Goal: Check status

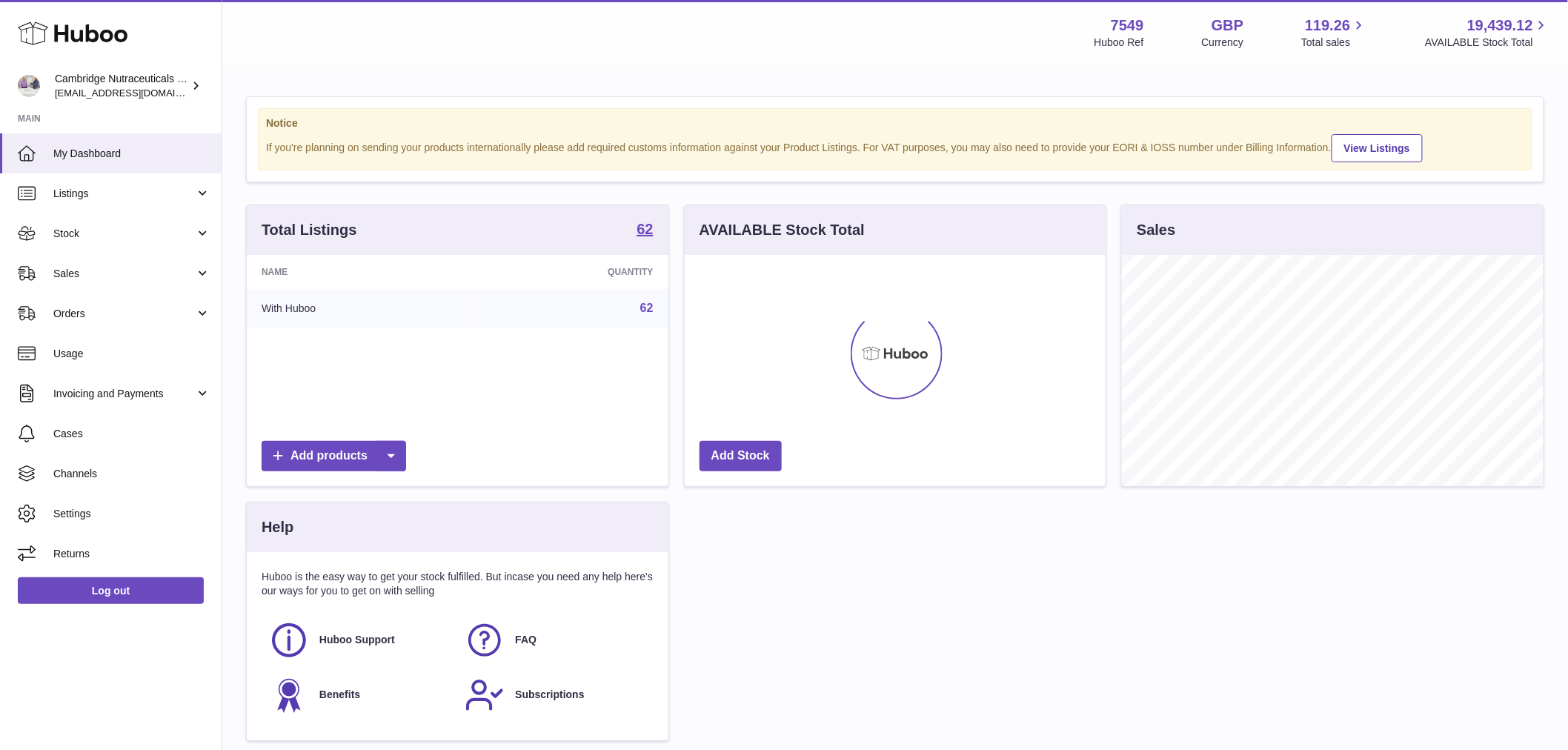
scroll to position [232, 421]
click at [77, 260] on link "Sales" at bounding box center [111, 274] width 221 height 40
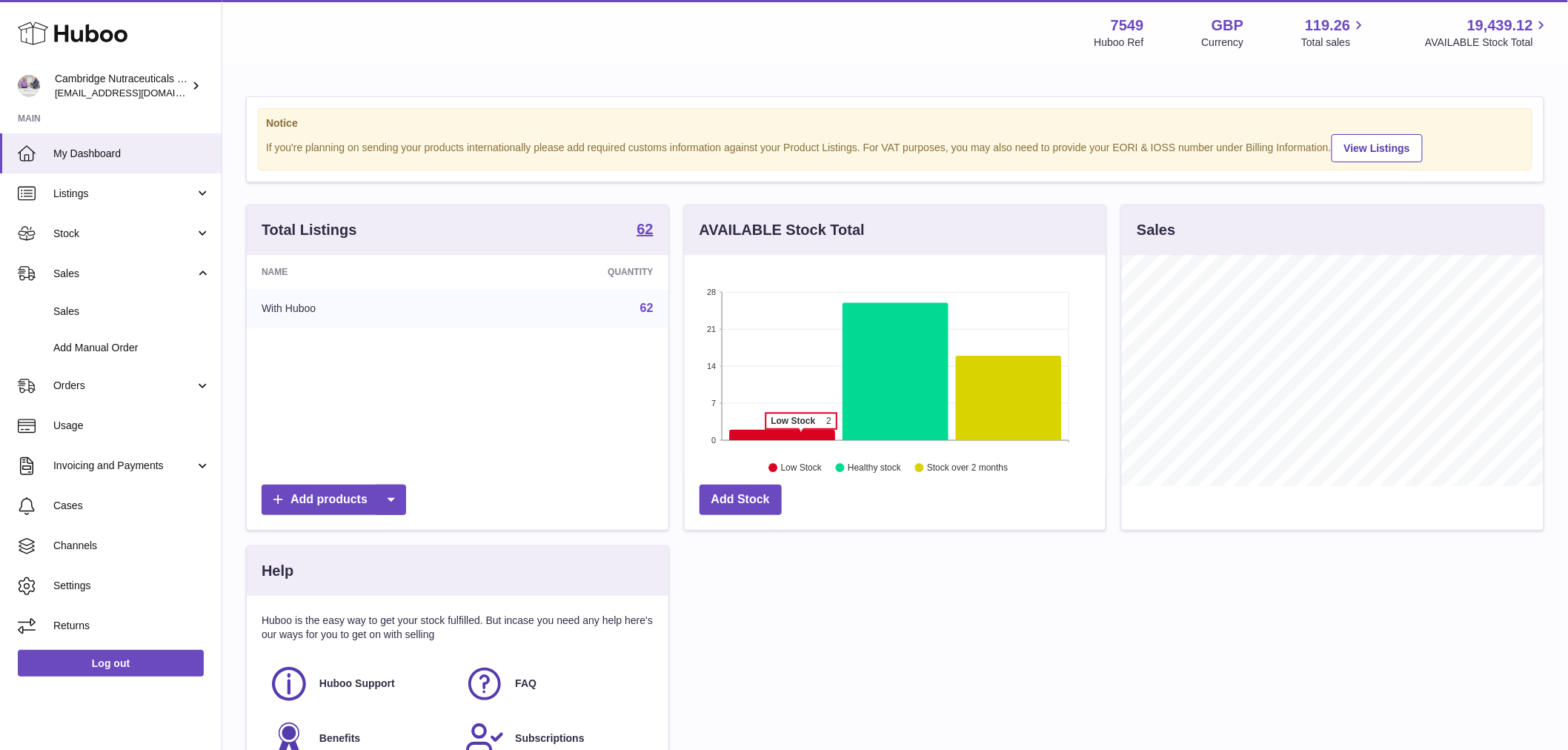
click at [801, 437] on icon at bounding box center [782, 435] width 106 height 10
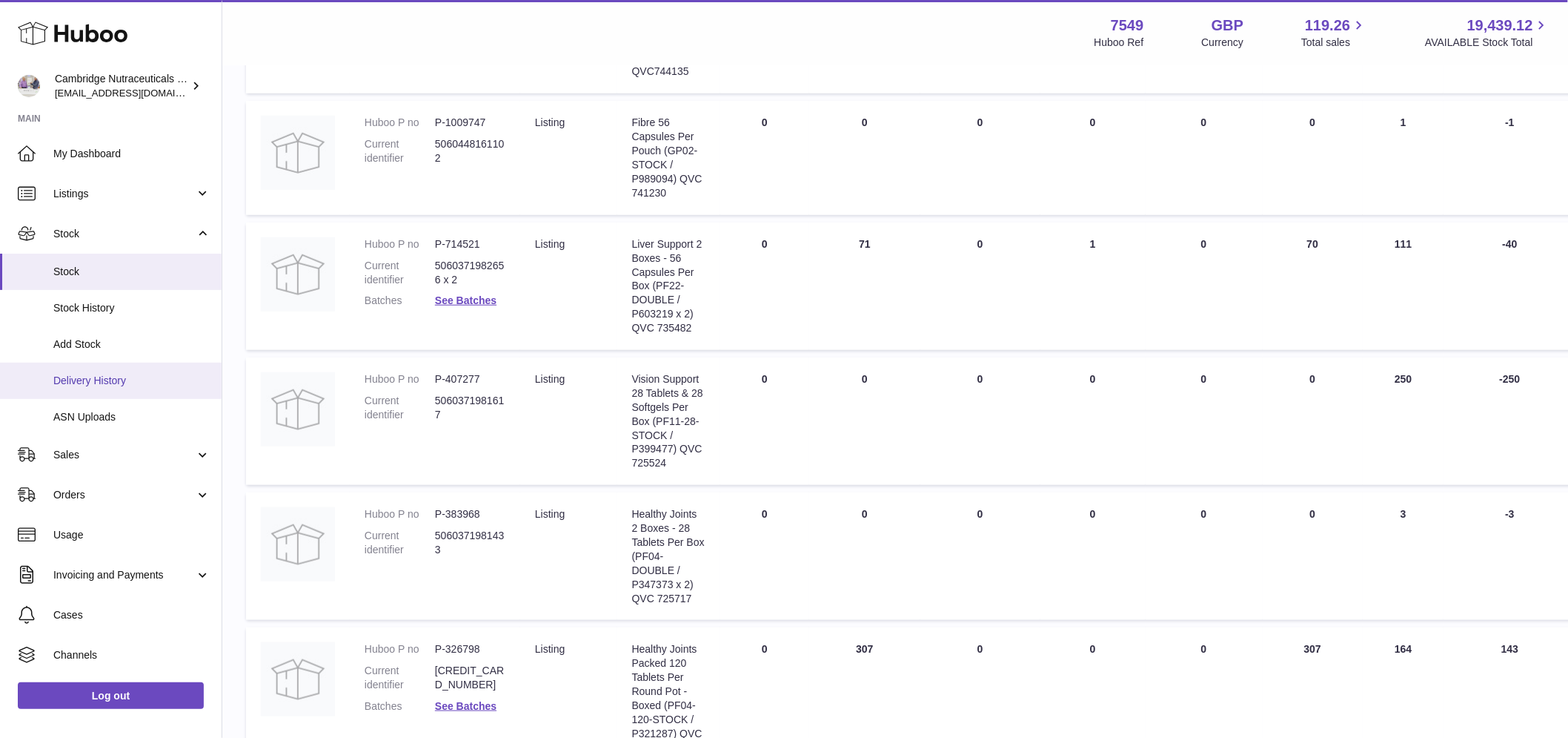
scroll to position [658, 0]
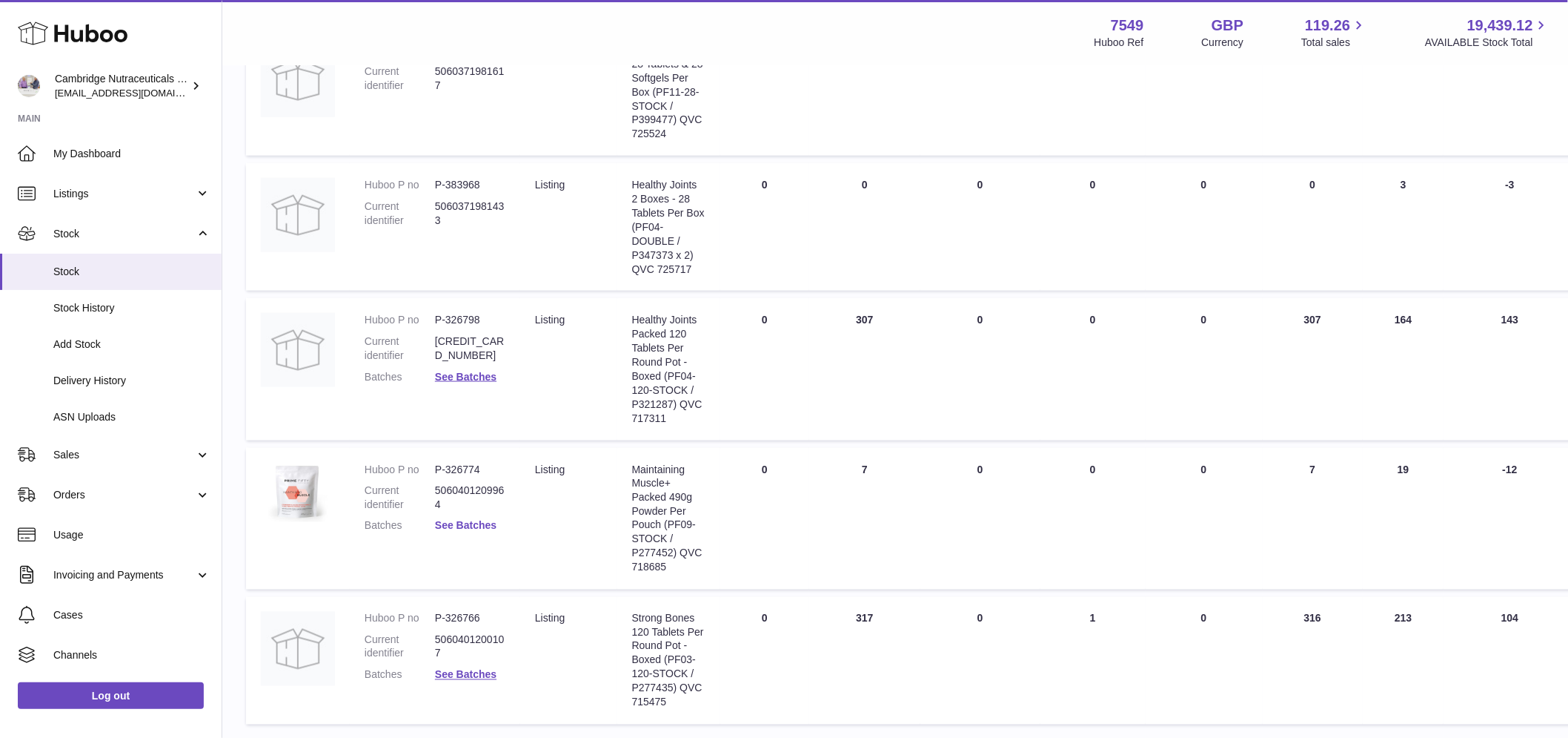
click at [453, 520] on link "See Batches" at bounding box center [465, 525] width 62 height 11
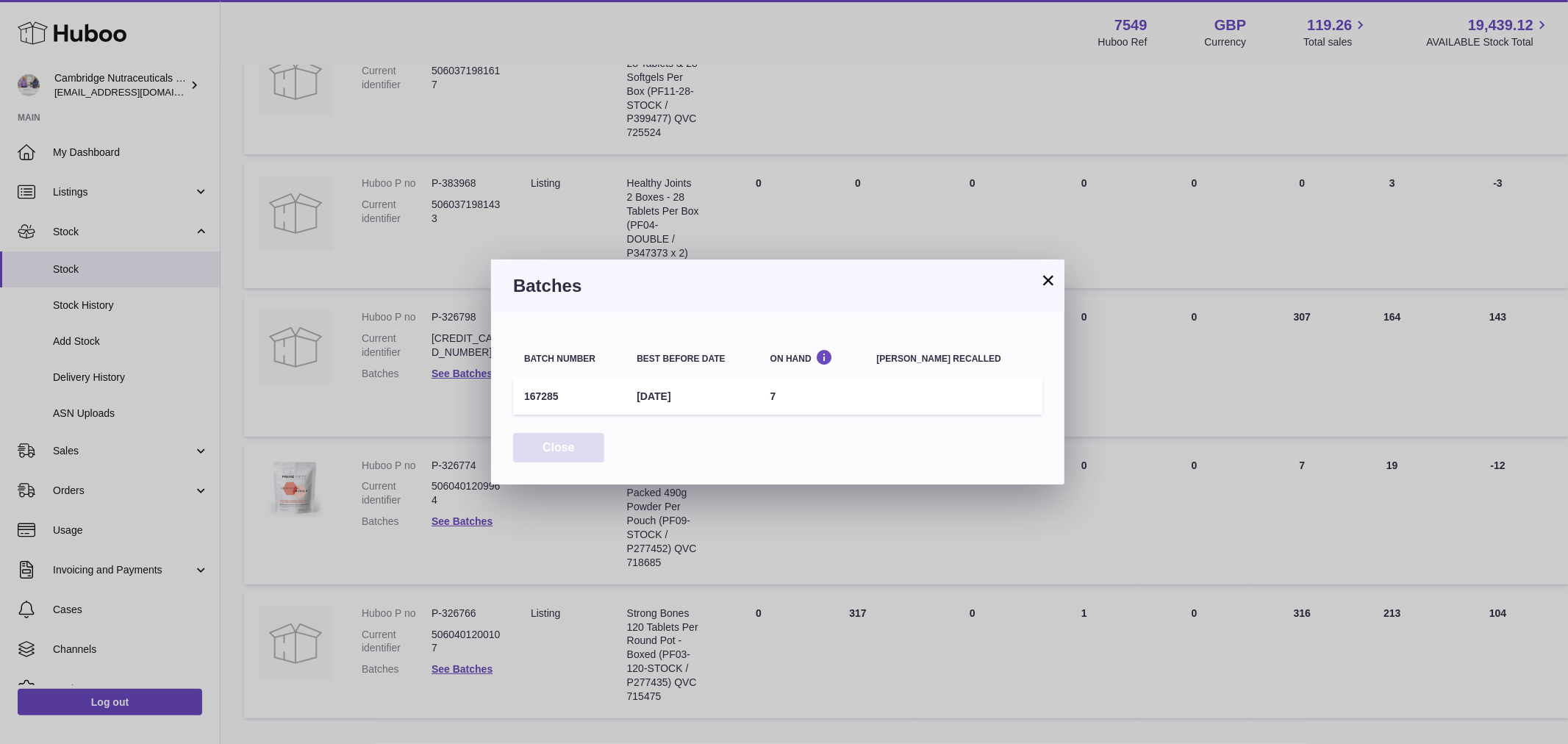
click at [583, 447] on button "Close" at bounding box center [559, 448] width 91 height 30
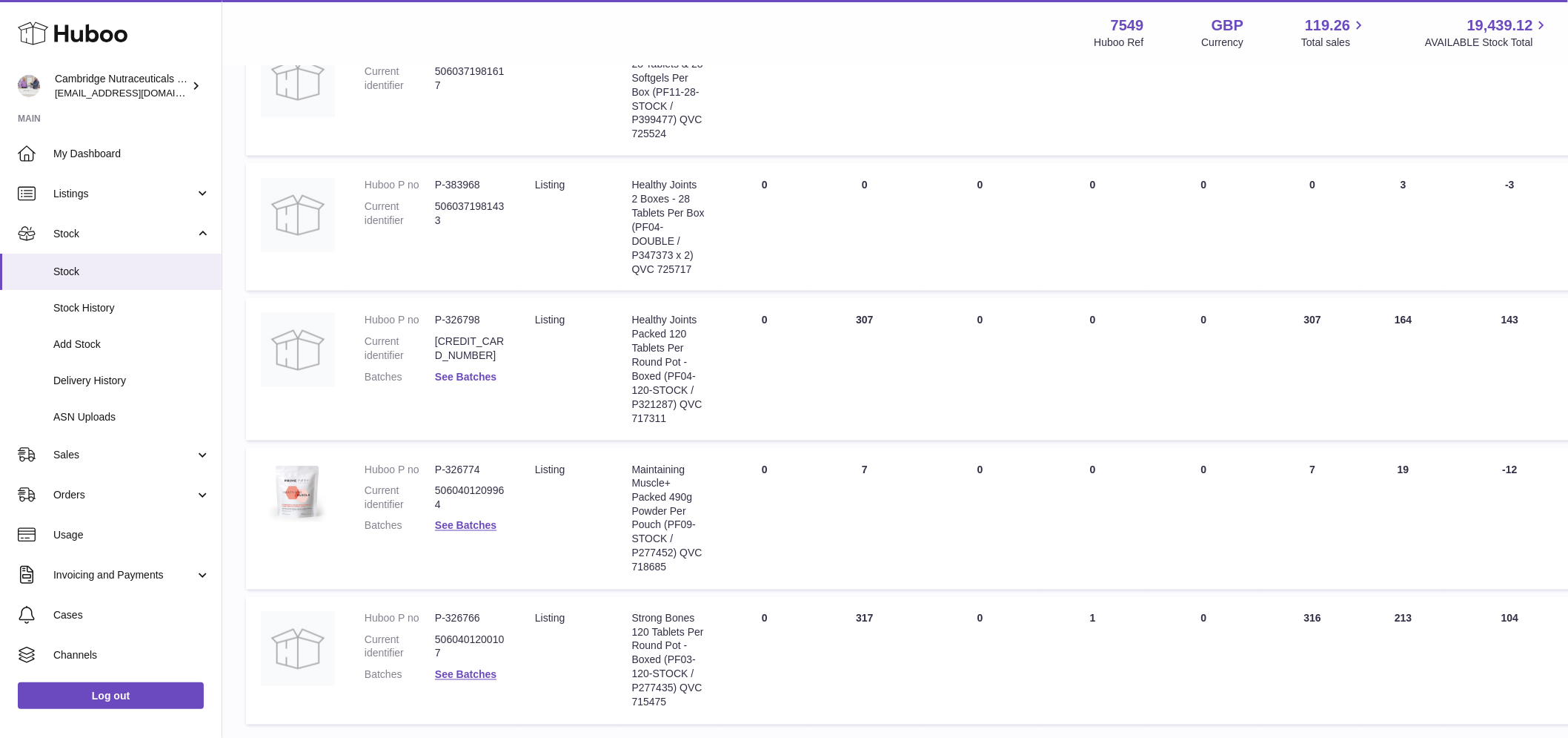
click at [458, 375] on link "See Batches" at bounding box center [465, 377] width 62 height 11
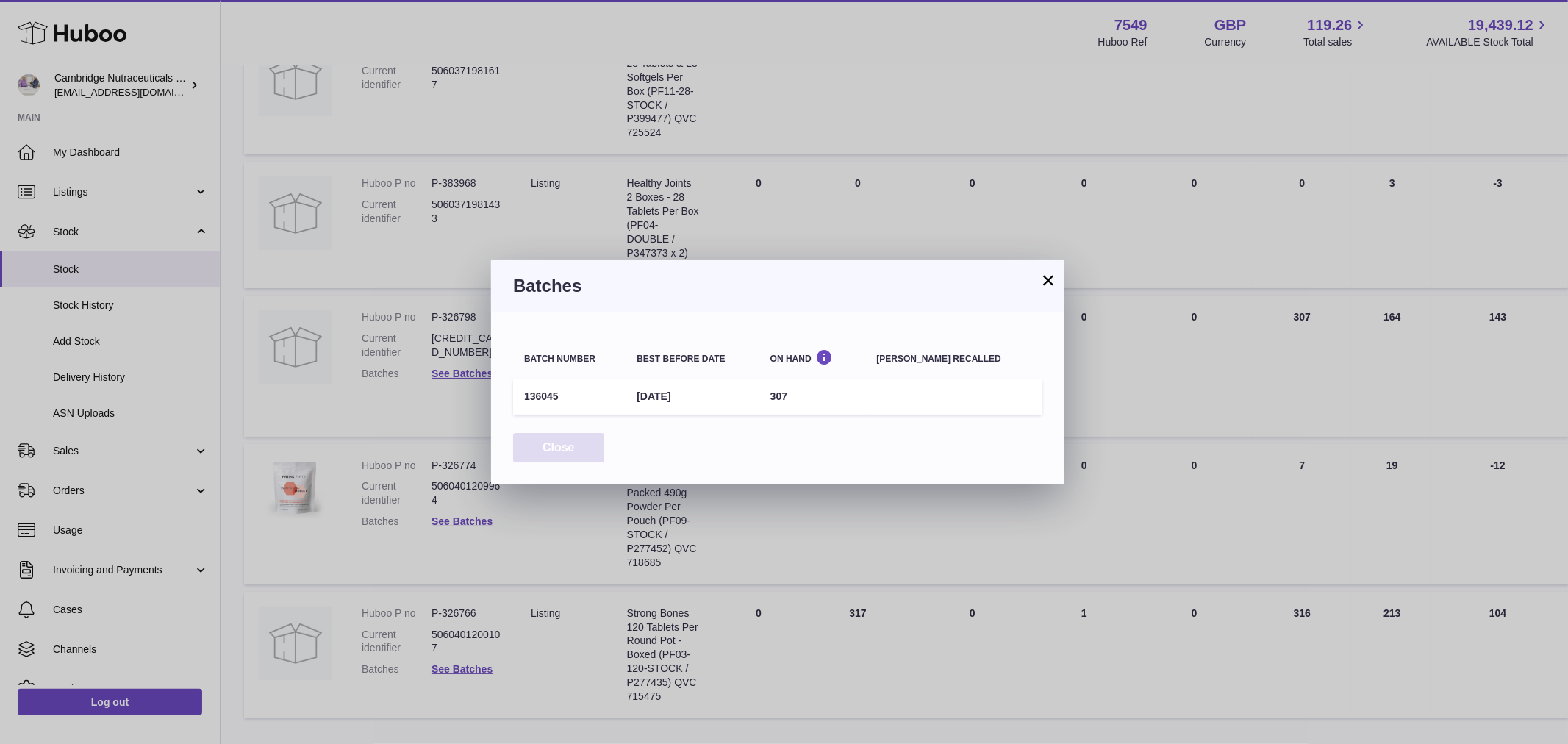
click at [557, 436] on button "Close" at bounding box center [559, 448] width 91 height 30
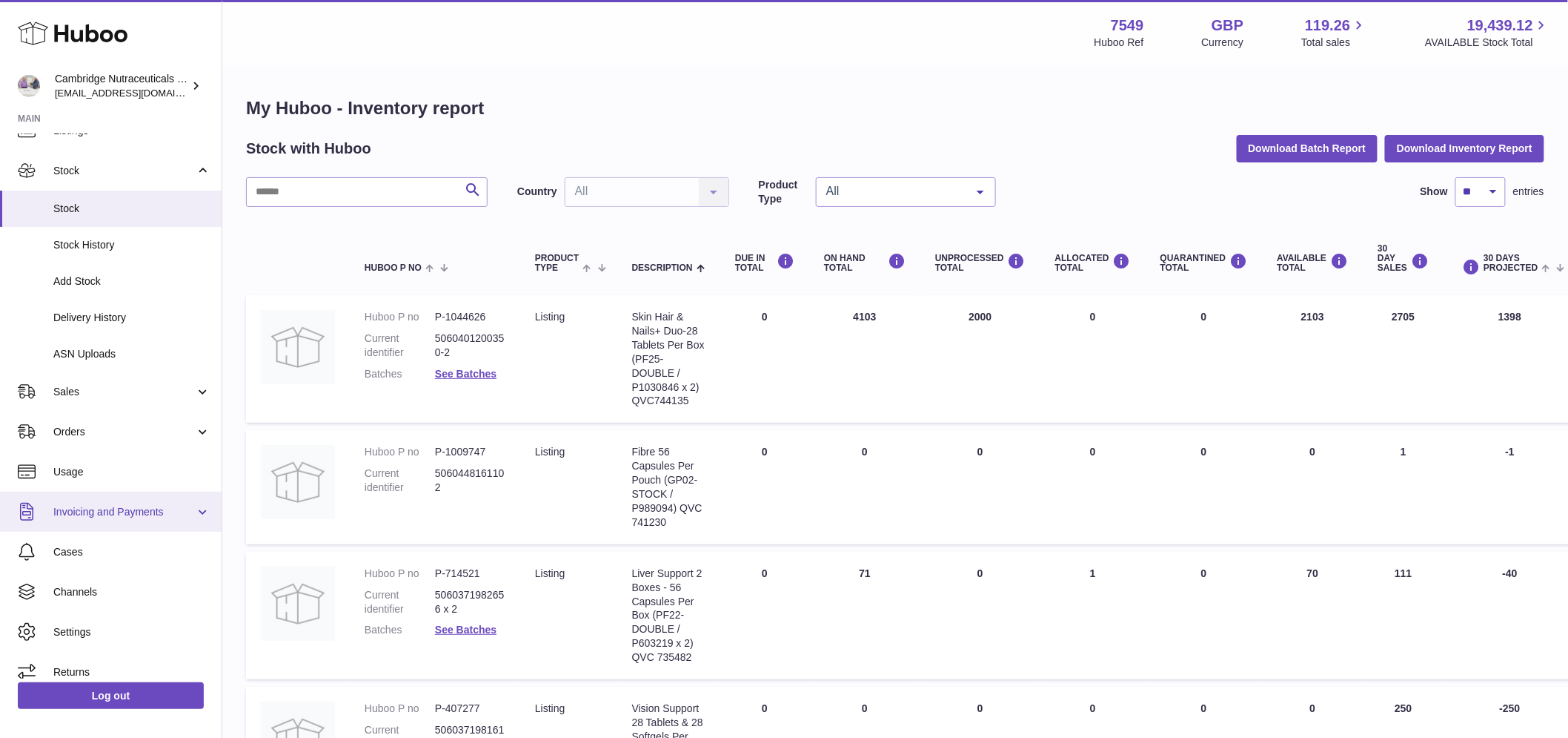
scroll to position [64, 0]
click at [109, 707] on link "Log out" at bounding box center [111, 695] width 186 height 27
